Goal: Check status: Check status

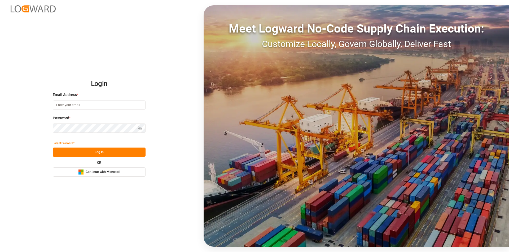
type input "nalini.basdeo@leschaco.com"
click at [87, 154] on button "Log In" at bounding box center [99, 152] width 93 height 9
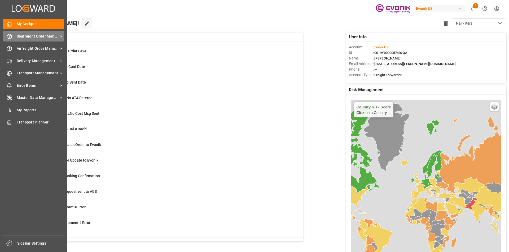
click at [43, 34] on span "Seafreight Order Management" at bounding box center [38, 37] width 42 height 6
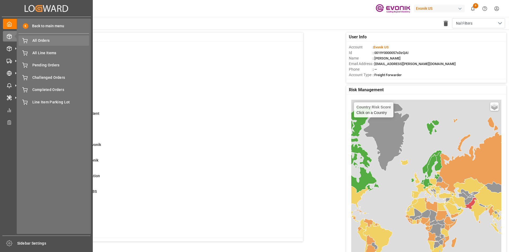
click at [37, 36] on div "All Orders All Orders" at bounding box center [54, 41] width 70 height 10
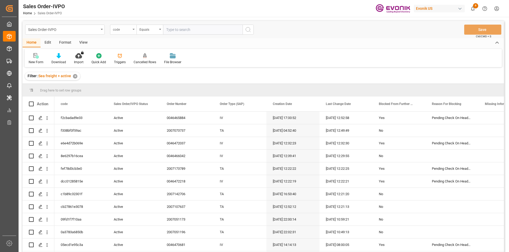
click at [131, 31] on div "code" at bounding box center [123, 30] width 26 height 10
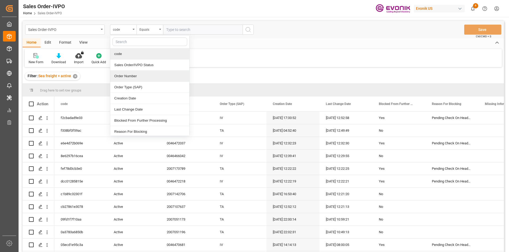
click at [126, 76] on div "Order Number" at bounding box center [149, 76] width 79 height 11
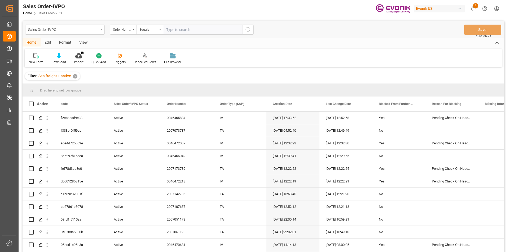
click at [187, 31] on input "text" at bounding box center [202, 30] width 79 height 10
paste input "2007072773"
type input "2007072773"
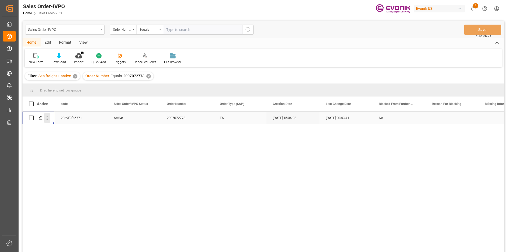
click at [47, 119] on icon "open menu" at bounding box center [47, 119] width 1 height 4
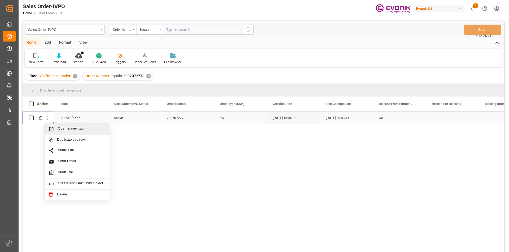
click at [65, 127] on span "Open in new tab" at bounding box center [82, 130] width 48 height 6
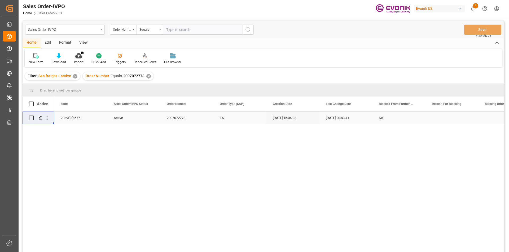
click at [146, 77] on div "✕" at bounding box center [148, 76] width 5 height 5
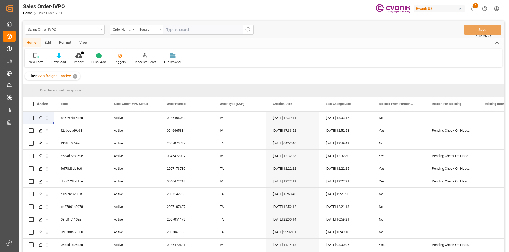
click at [187, 28] on input "text" at bounding box center [202, 30] width 79 height 10
paste input "0046437006"
type input "0046437006"
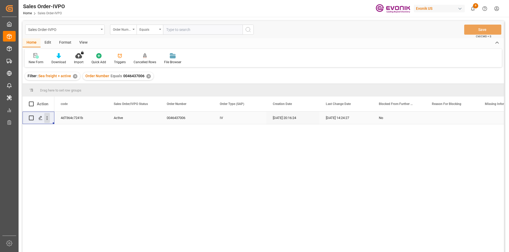
click at [48, 119] on icon "open menu" at bounding box center [47, 119] width 6 height 6
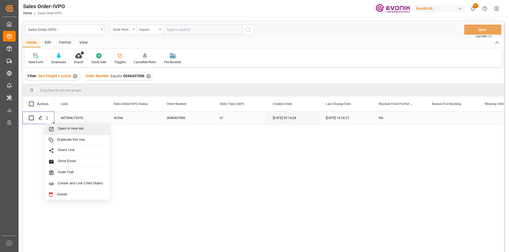
click at [99, 131] on span "Open in new tab" at bounding box center [82, 130] width 48 height 6
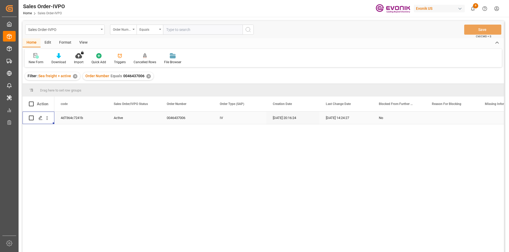
click at [50, 119] on div "Press SPACE to select this row." at bounding box center [47, 118] width 14 height 10
click at [48, 119] on icon "open menu" at bounding box center [47, 119] width 6 height 6
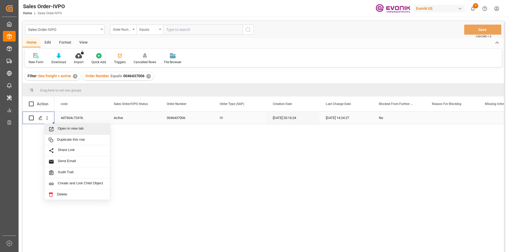
click at [86, 129] on span "Open in new tab" at bounding box center [82, 130] width 48 height 6
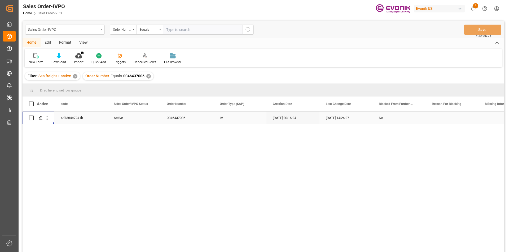
click at [147, 76] on div "✕" at bounding box center [148, 76] width 5 height 5
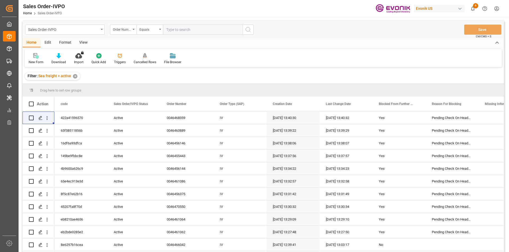
click at [181, 33] on input "text" at bounding box center [202, 30] width 79 height 10
paste input "0046463348"
type input "0046463348"
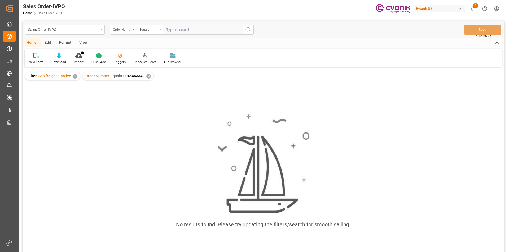
click at [125, 30] on div "Order Number" at bounding box center [122, 29] width 18 height 6
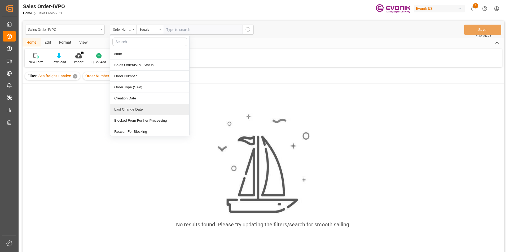
click at [273, 118] on img at bounding box center [263, 164] width 93 height 101
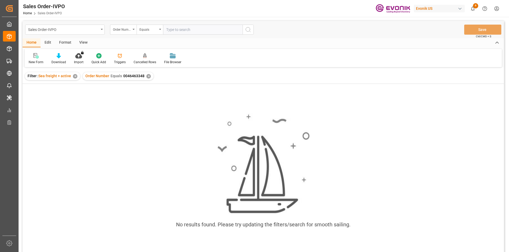
click at [146, 76] on div "✕" at bounding box center [148, 76] width 5 height 5
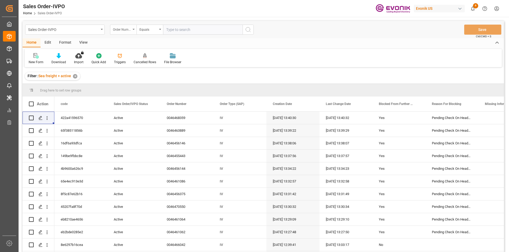
click at [132, 32] on div "Order Number" at bounding box center [123, 30] width 26 height 10
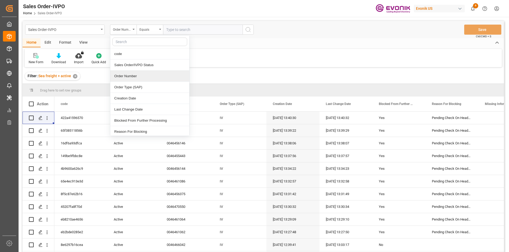
click at [136, 78] on div "Order Number" at bounding box center [149, 76] width 79 height 11
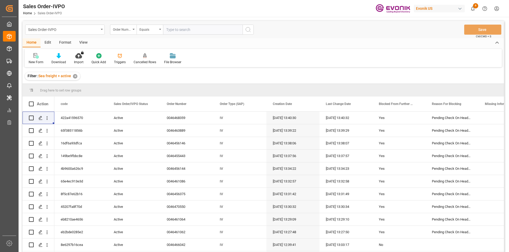
click at [187, 31] on input "text" at bounding box center [202, 30] width 79 height 10
paste input "0046463348"
type input "0046463348"
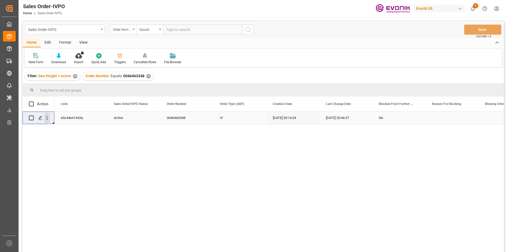
click at [45, 119] on icon "open menu" at bounding box center [47, 119] width 6 height 6
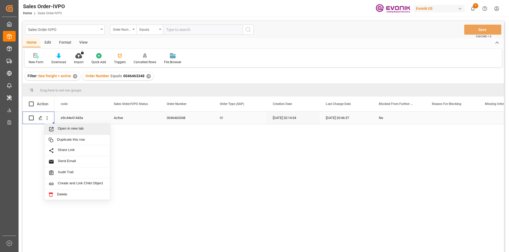
click at [81, 132] on span "Open in new tab" at bounding box center [82, 130] width 48 height 6
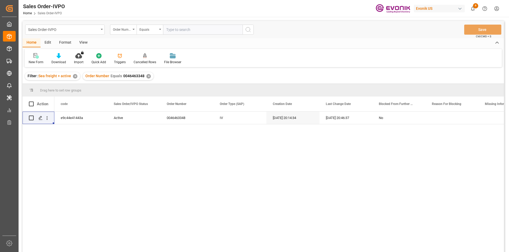
click at [181, 29] on input "text" at bounding box center [202, 30] width 79 height 10
paste input "0046463348"
type input "0046463348"
drag, startPoint x: 202, startPoint y: 29, endPoint x: 109, endPoint y: 29, distance: 92.5
click at [109, 29] on div "Sales Order-IVPO Order Number Equals 0046463348" at bounding box center [139, 30] width 228 height 10
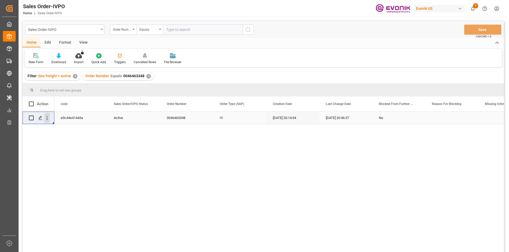
click at [48, 118] on icon "open menu" at bounding box center [47, 119] width 6 height 6
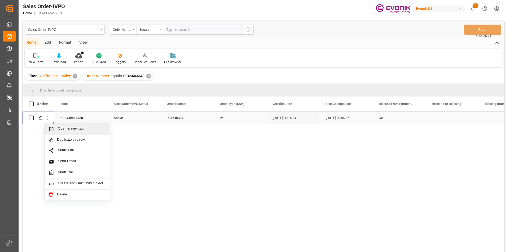
click at [70, 130] on span "Open in new tab" at bounding box center [82, 130] width 48 height 6
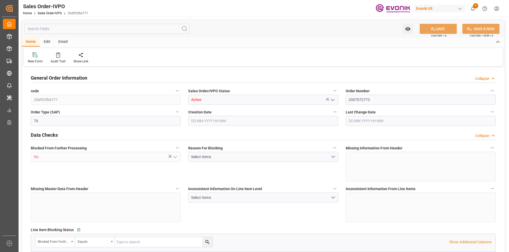
type input "COCTG"
type input "0"
type input "1"
type input "2461.2"
type input "03.07.2025 15:04"
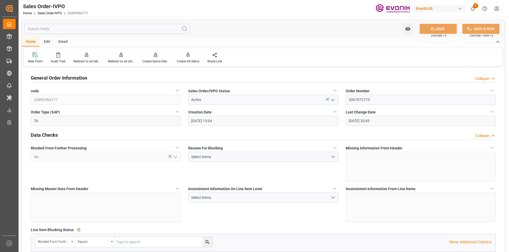
type input "02.09.2025 20:43"
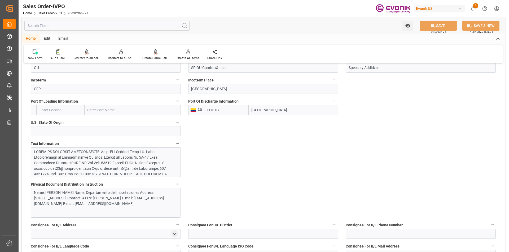
scroll to position [268, 0]
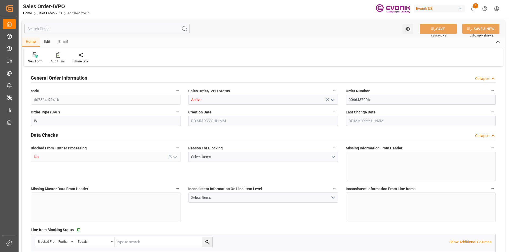
type input "BEANR"
type input "0"
type input "1"
type input "2"
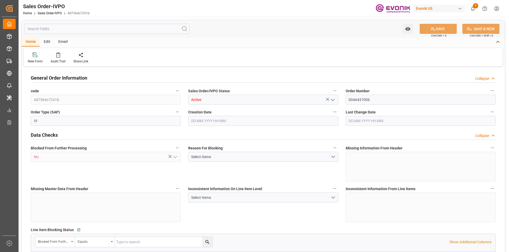
type input "17296.8"
type input "63.1422"
type input "19000"
type input "60"
type input "[DATE] 20:16"
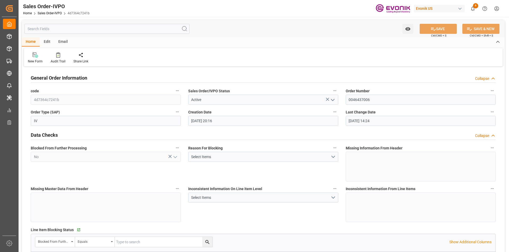
type input "[DATE] 14:24"
type input "BEANR"
type input "0"
type input "1"
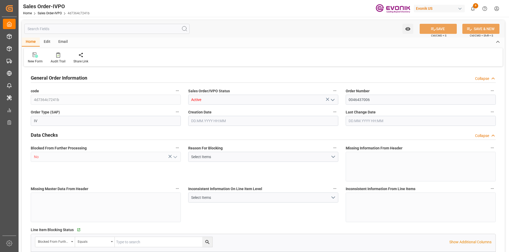
type input "2"
type input "17296.8"
type input "63.1422"
type input "19000"
type input "60"
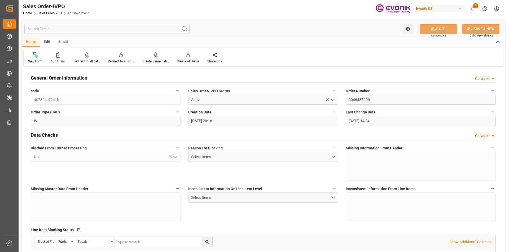
type input "05.08.2025 20:16"
type input "07.08.2025 14:24"
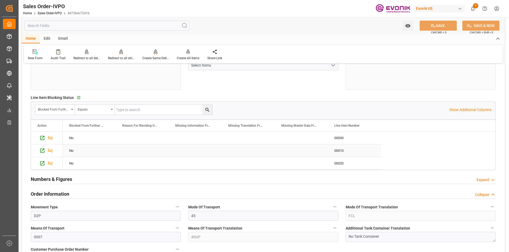
scroll to position [238, 0]
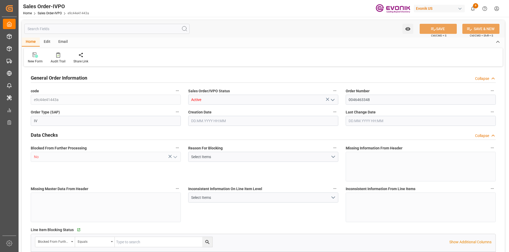
type input "JPUKB"
type input "0"
type input "1"
type input "1550.4"
type input "[DATE] 20:14"
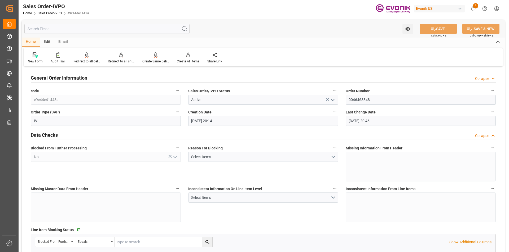
type input "[DATE] 20:46"
type input "JPUKB"
type input "0"
type input "1"
type input "1550.4"
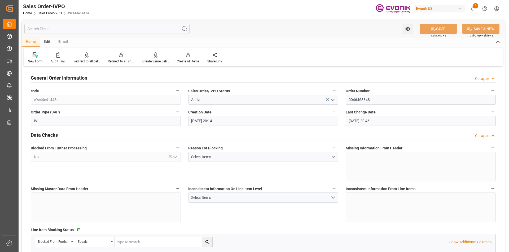
type input "[DATE] 20:14"
type input "[DATE] 20:46"
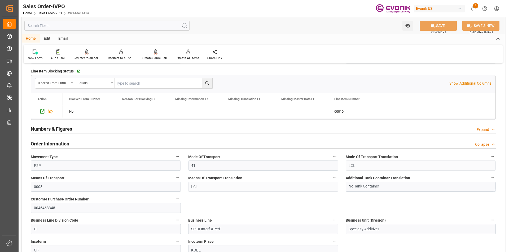
scroll to position [212, 0]
